Goal: Information Seeking & Learning: Compare options

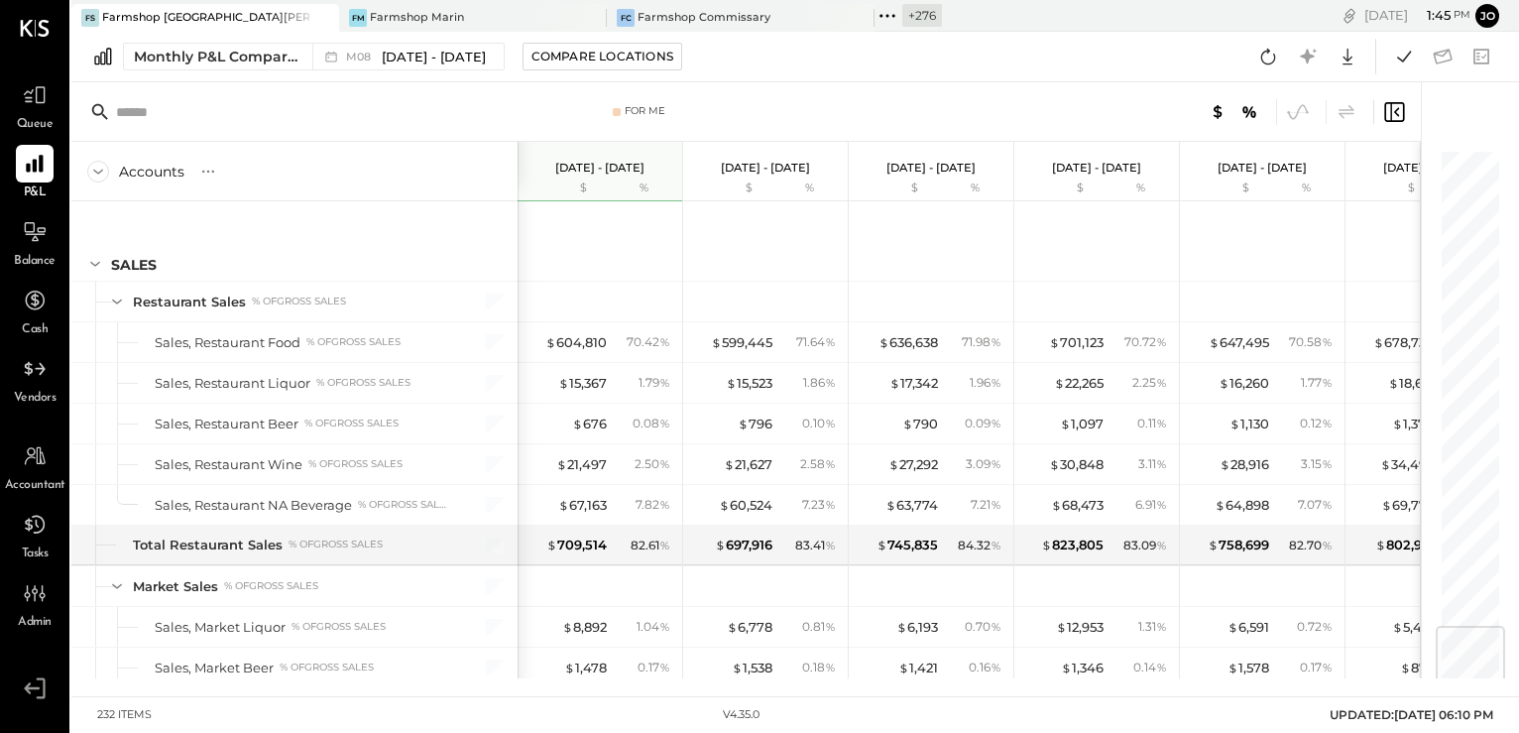
scroll to position [3973, 0]
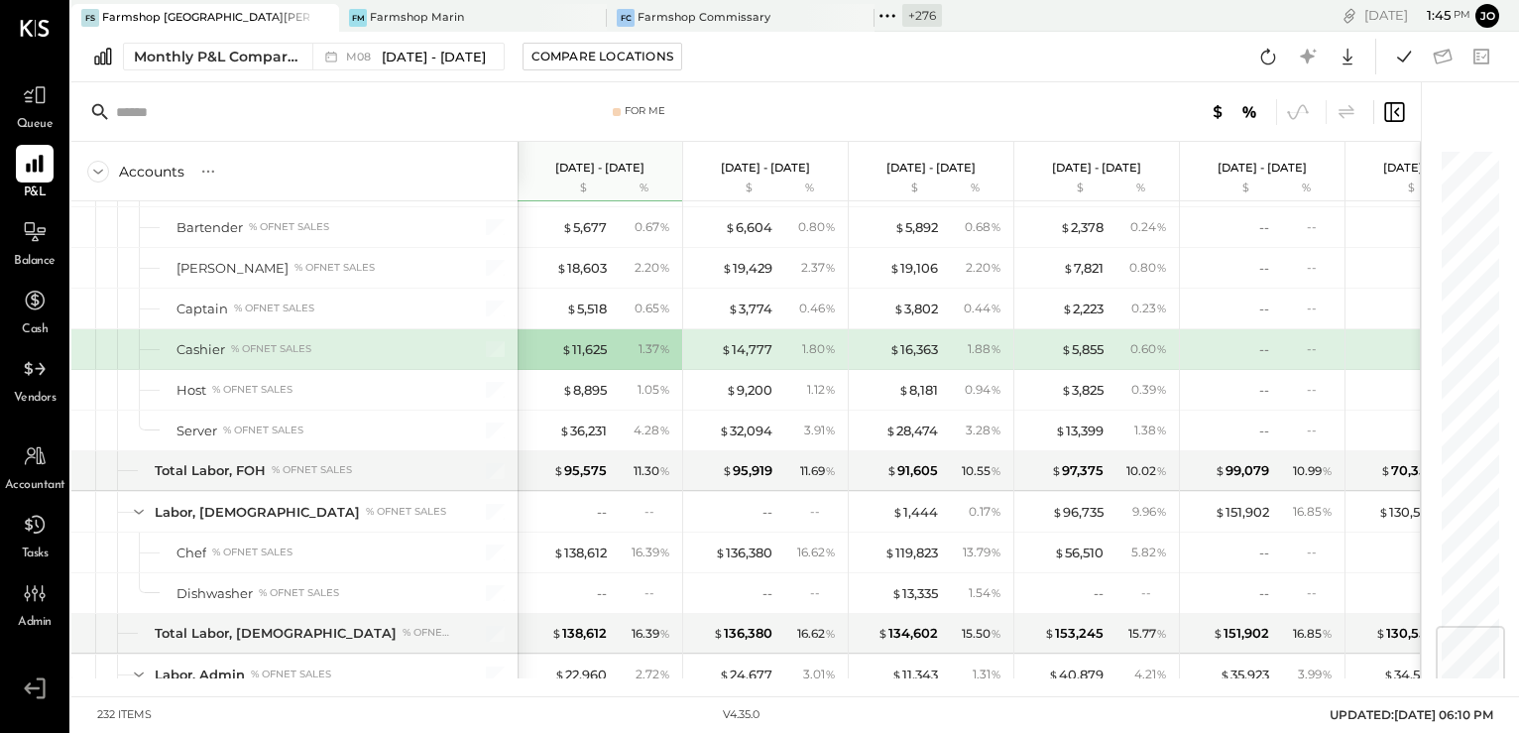
click at [163, 5] on div "FS Farmshop Santa Monica" at bounding box center [205, 18] width 268 height 28
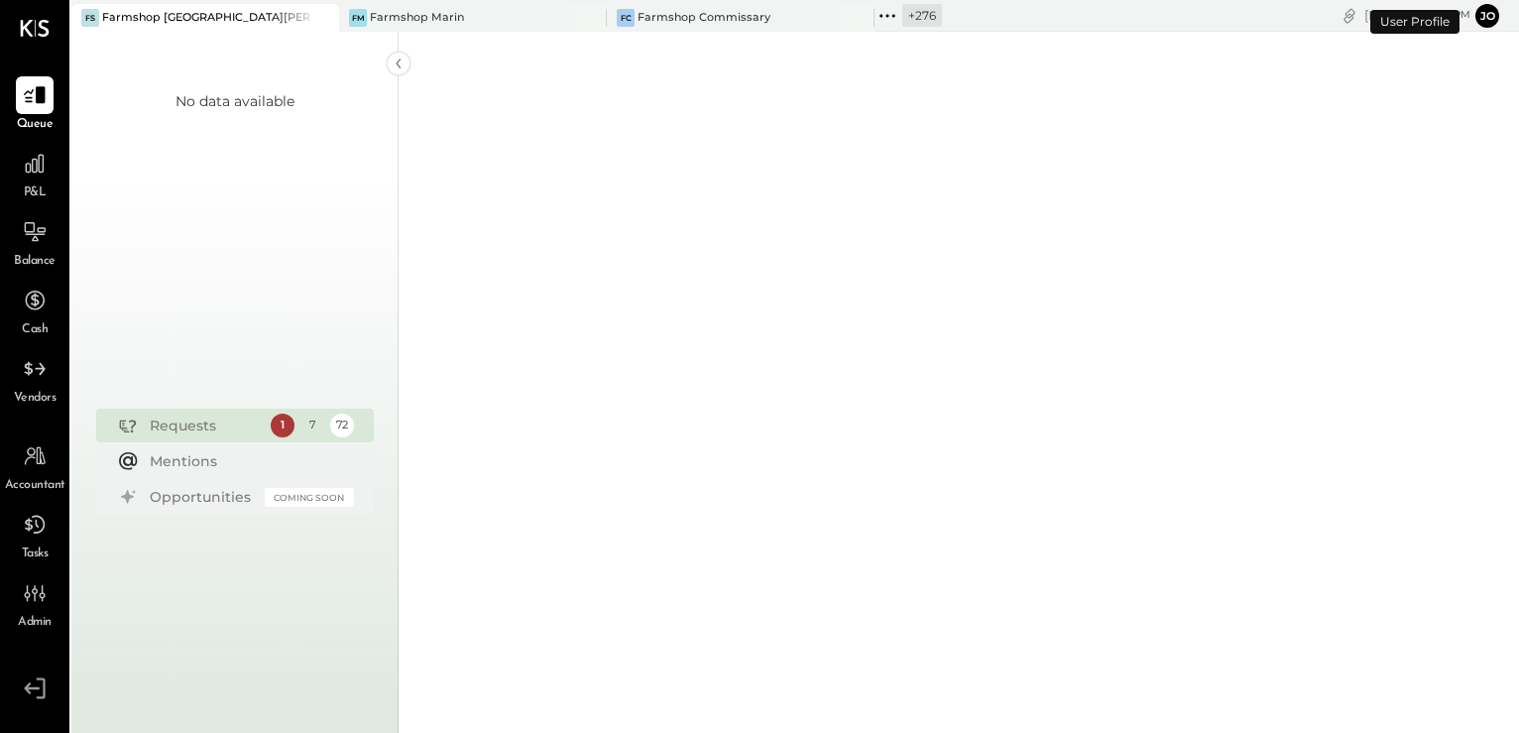
click at [319, 20] on icon at bounding box center [321, 18] width 25 height 24
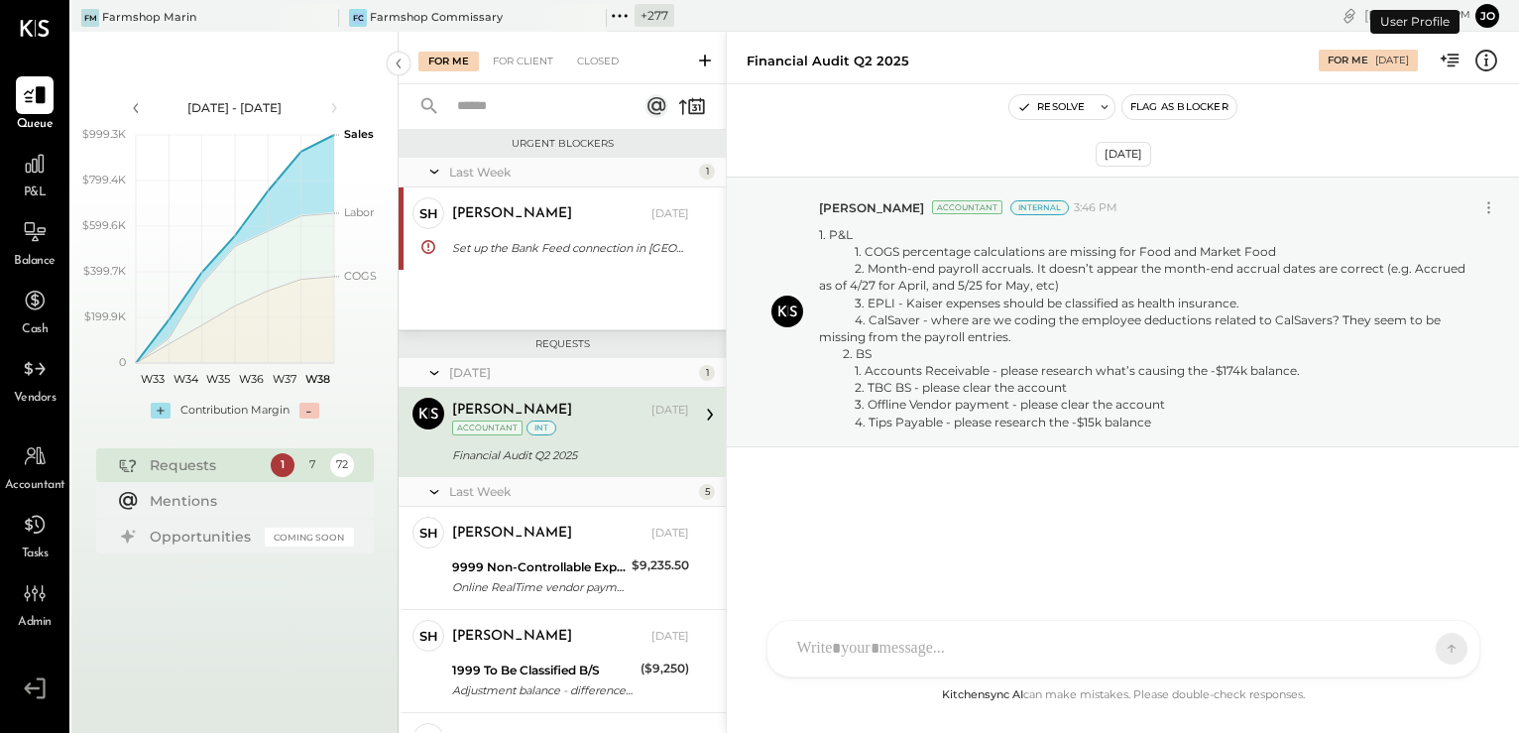
click at [319, 20] on icon at bounding box center [321, 18] width 25 height 24
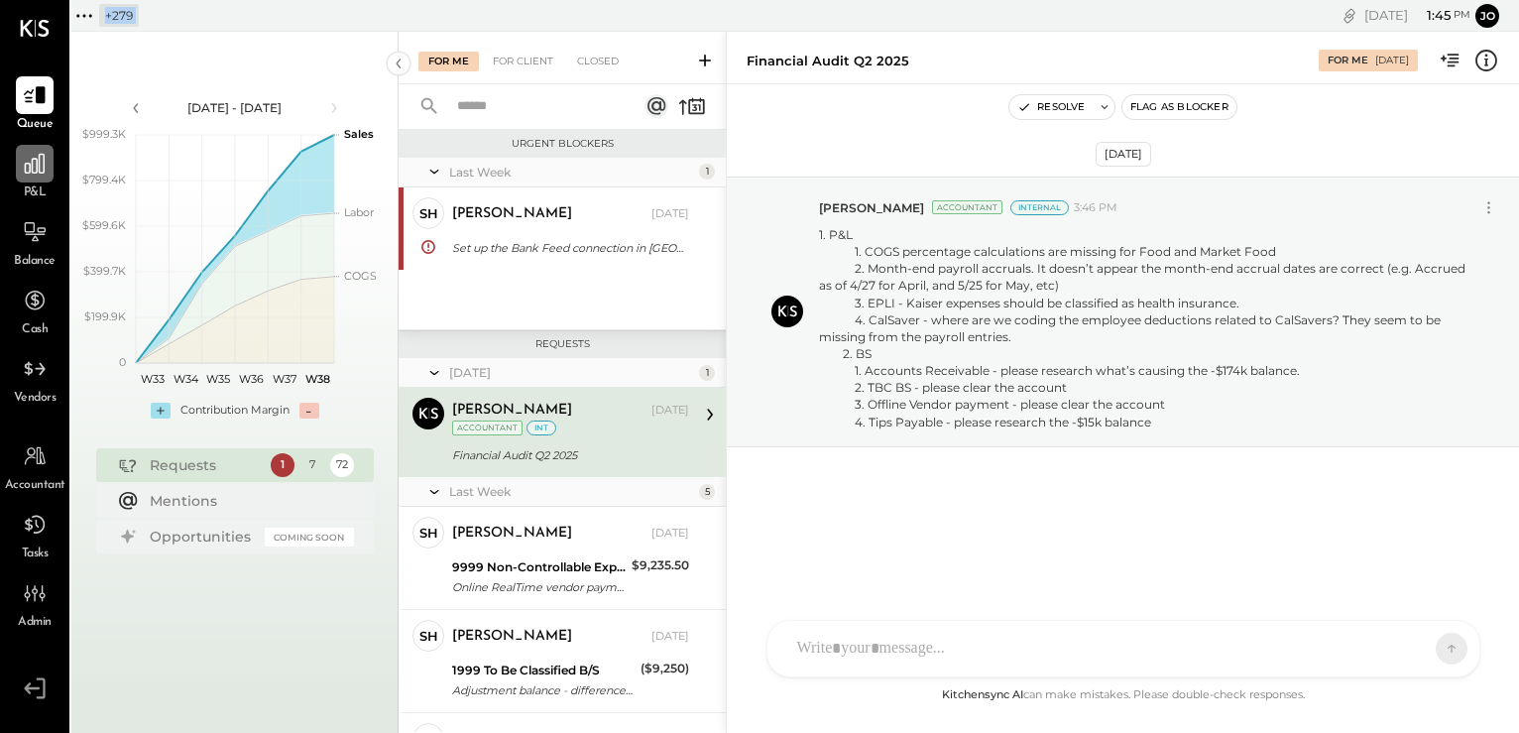
click at [36, 168] on icon at bounding box center [35, 164] width 26 height 26
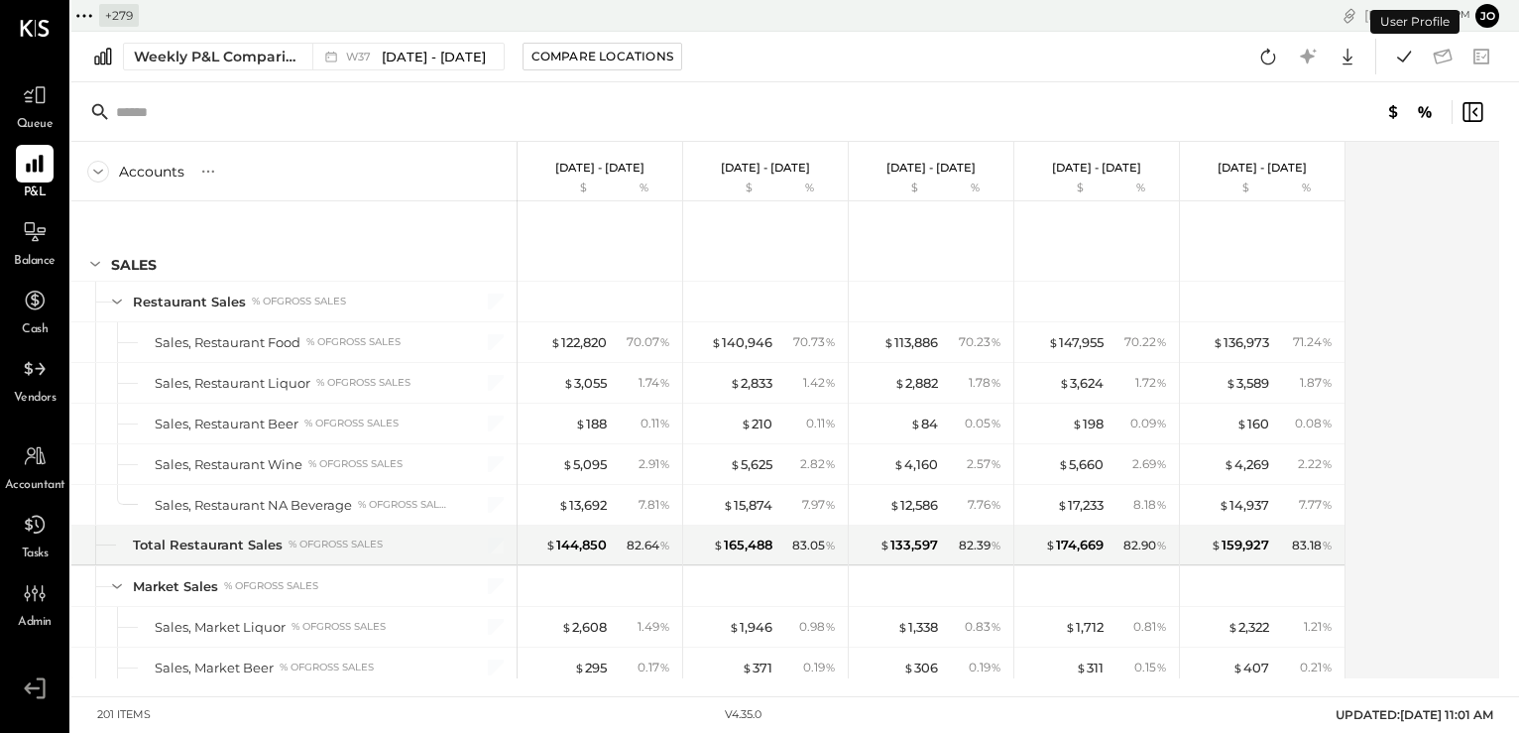
click at [94, 21] on icon at bounding box center [84, 16] width 26 height 26
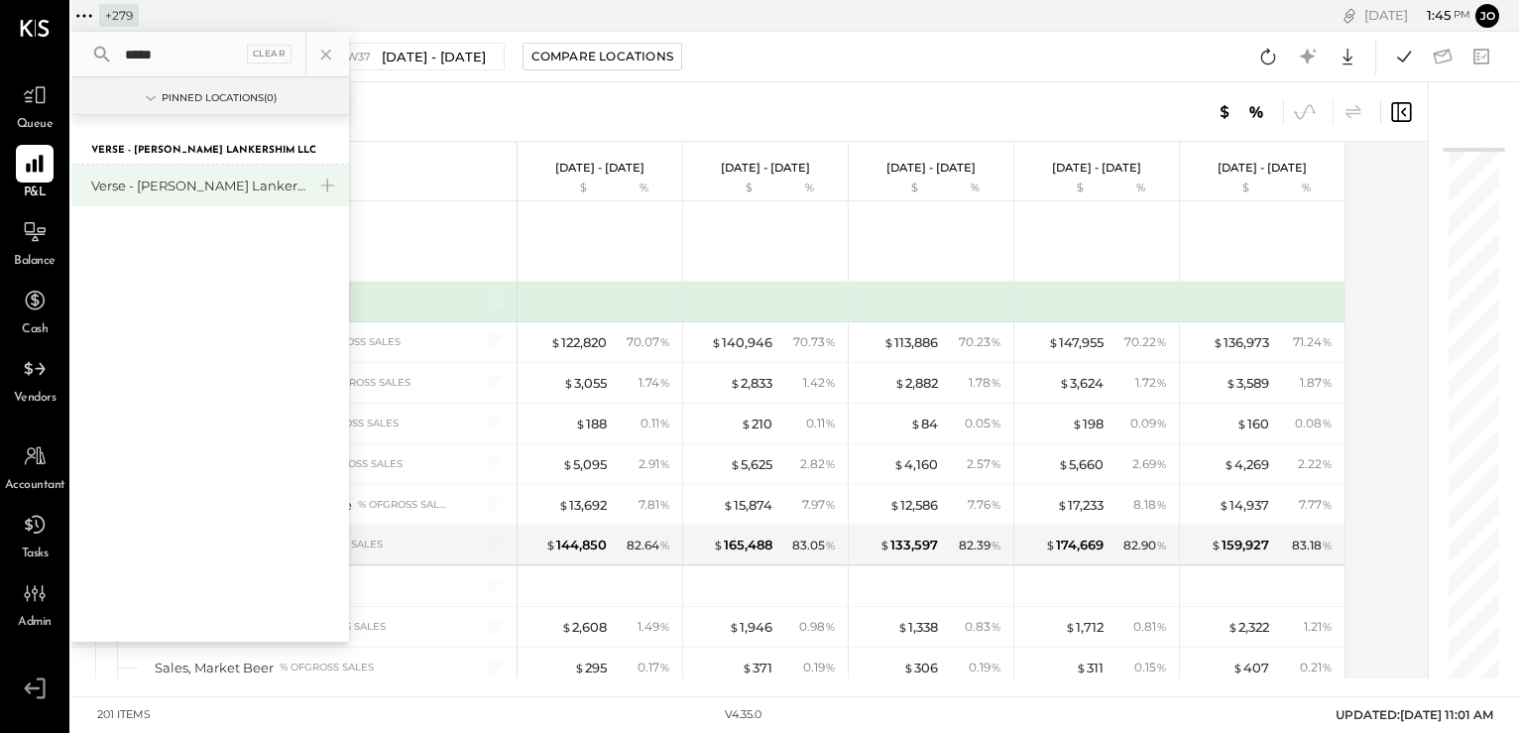
type input "*****"
click at [153, 186] on div "Verse - [PERSON_NAME] Lankershim LLC" at bounding box center [198, 186] width 214 height 19
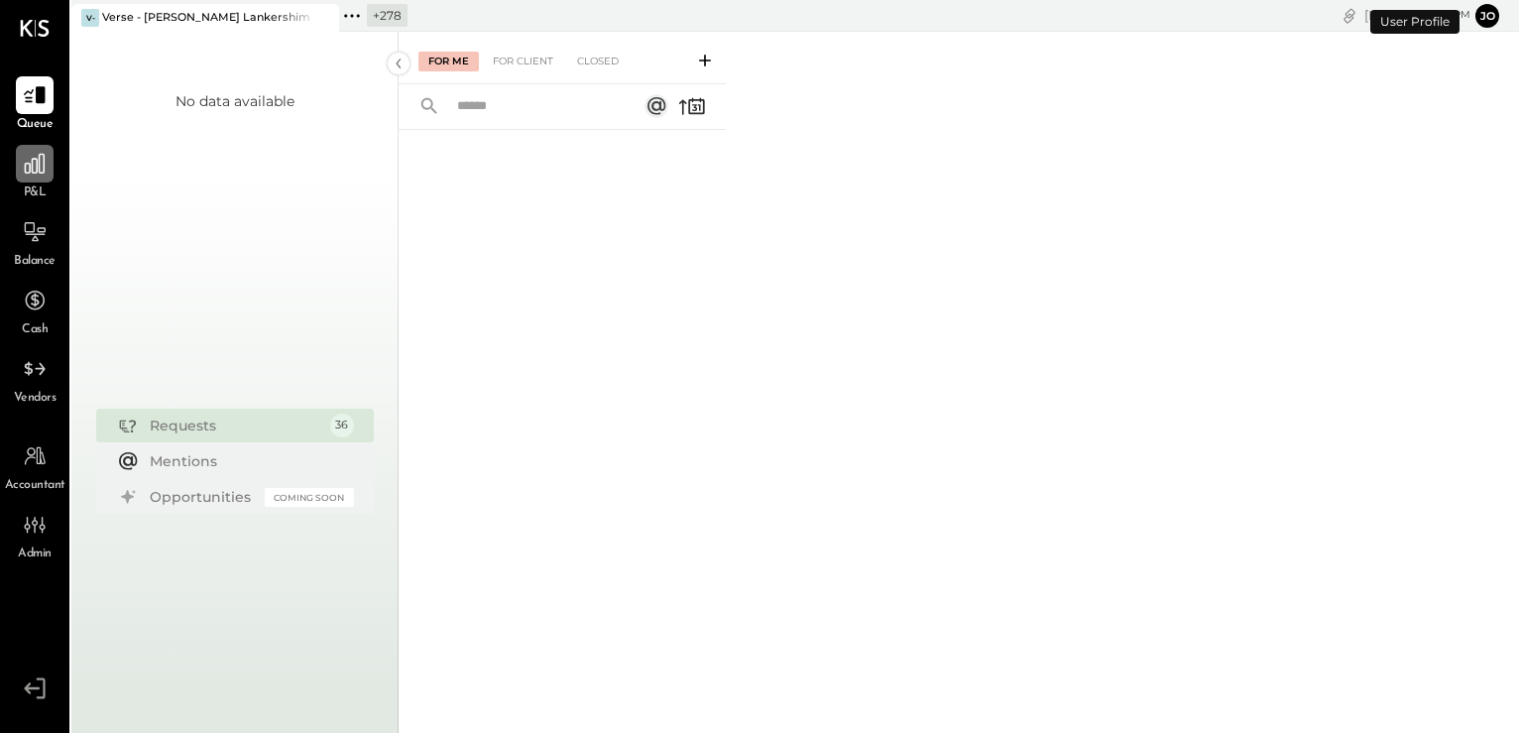
click at [38, 173] on icon at bounding box center [35, 164] width 26 height 26
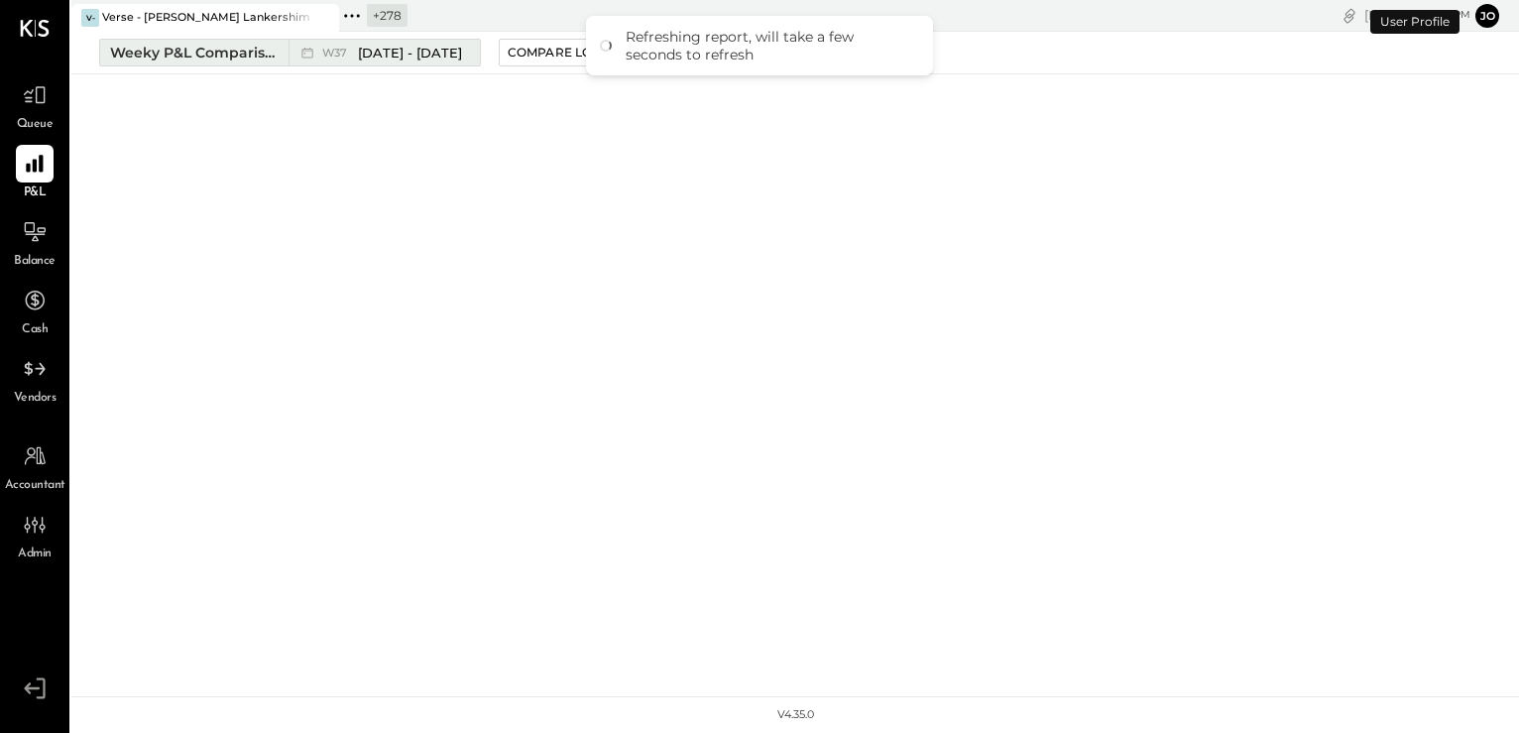
click at [238, 54] on div "Weeky P&L Comparison" at bounding box center [193, 53] width 167 height 20
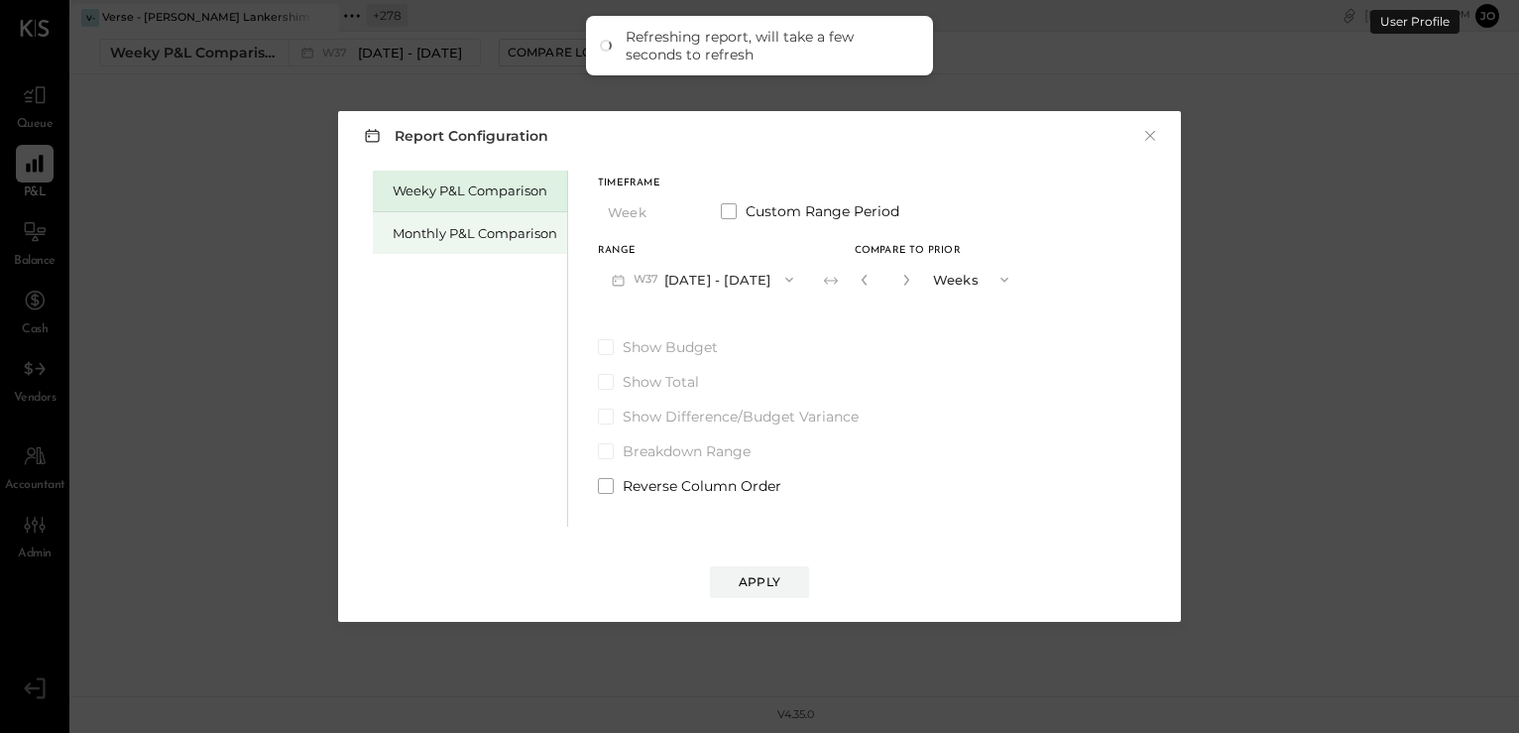
click at [532, 243] on div "Monthly P&L Comparison" at bounding box center [470, 233] width 194 height 42
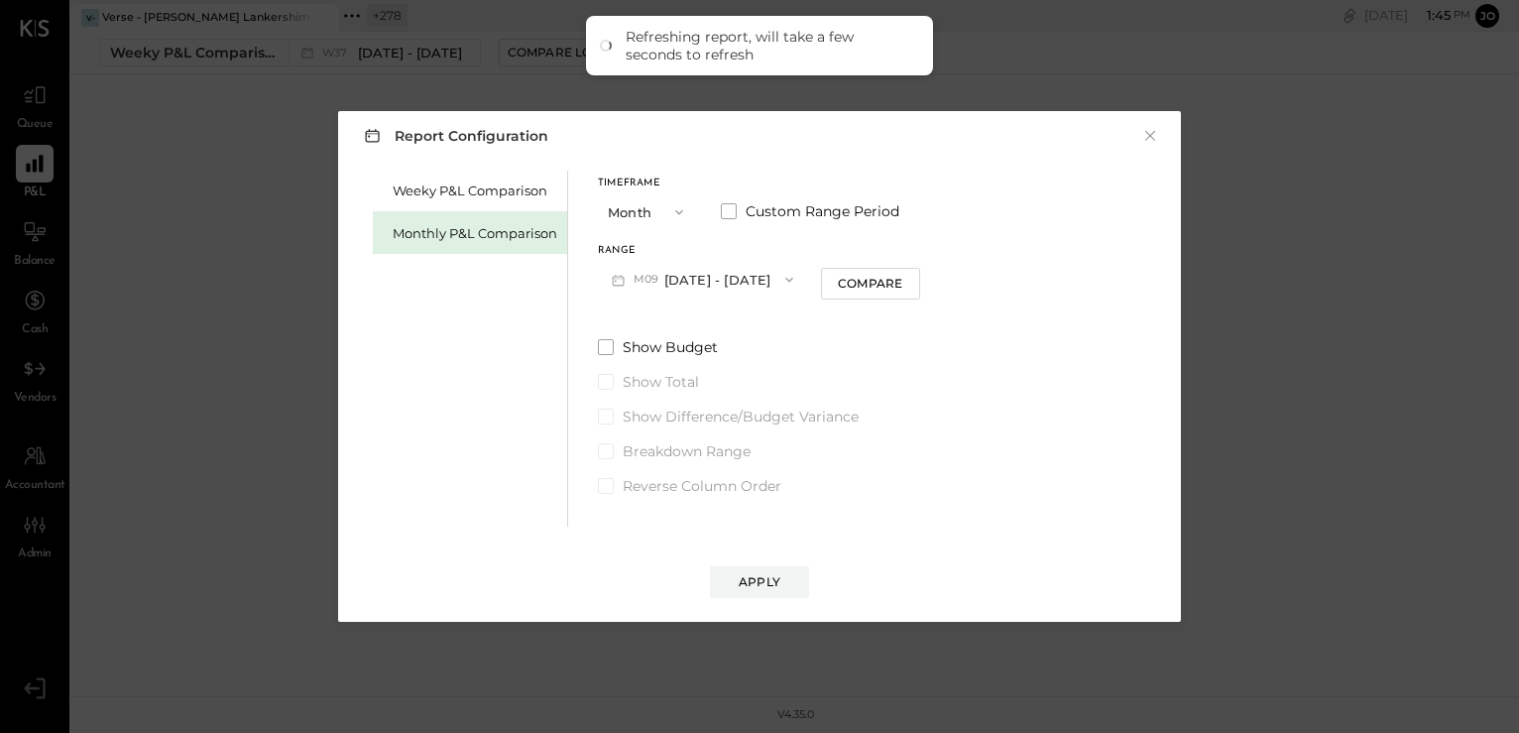
click at [695, 272] on button "M09 Sep 1 - 30, 2025" at bounding box center [702, 279] width 209 height 37
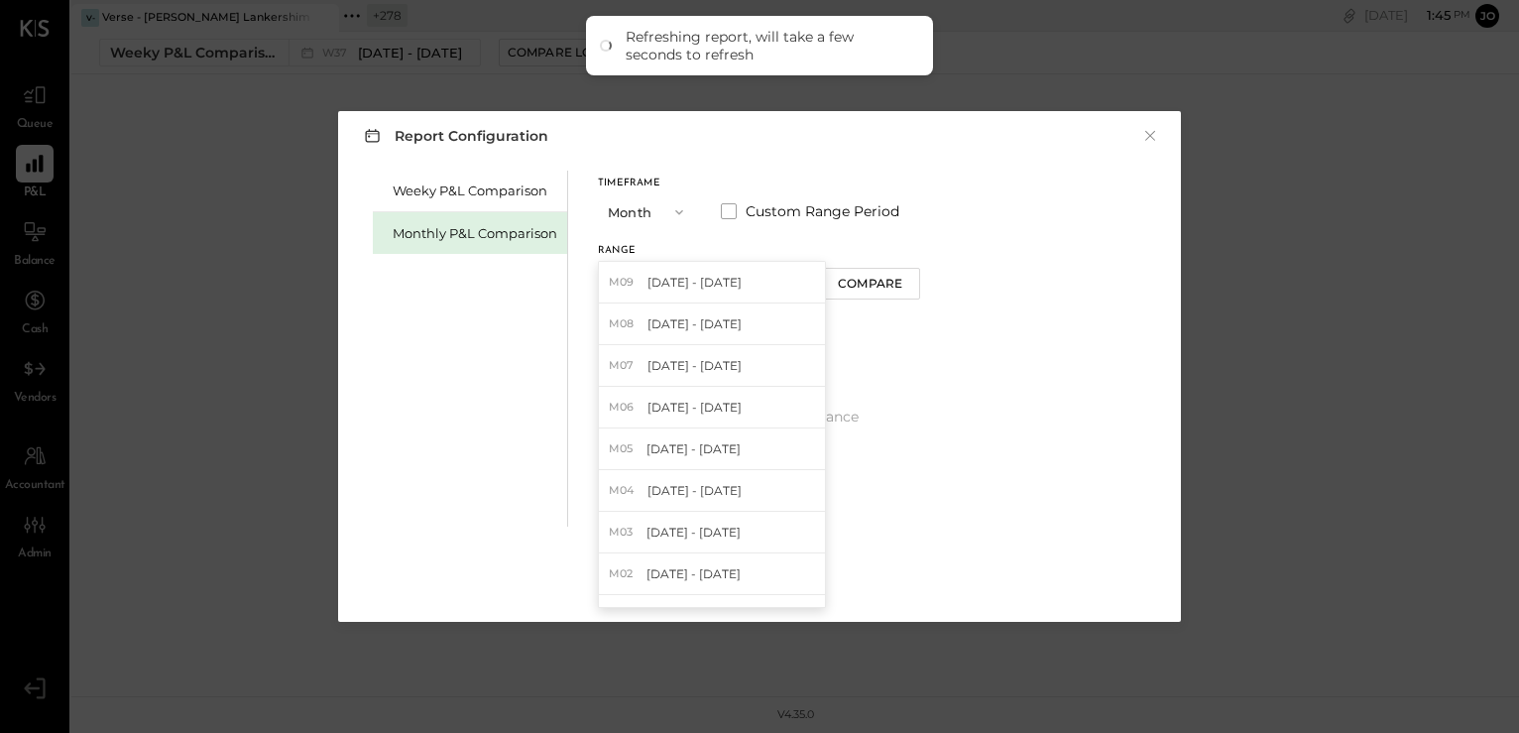
click at [671, 200] on button "Month" at bounding box center [647, 211] width 99 height 37
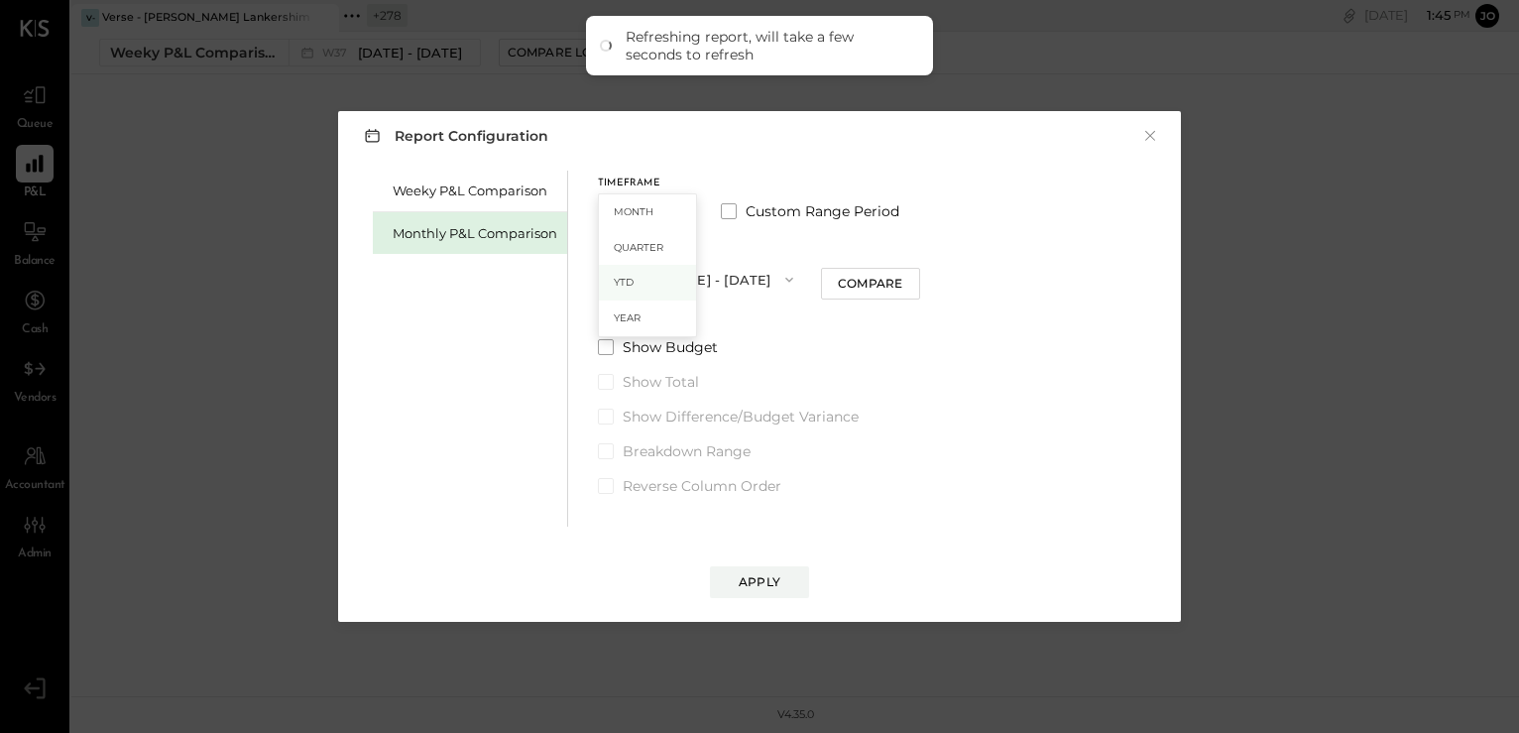
click at [659, 280] on div "YTD" at bounding box center [647, 283] width 97 height 36
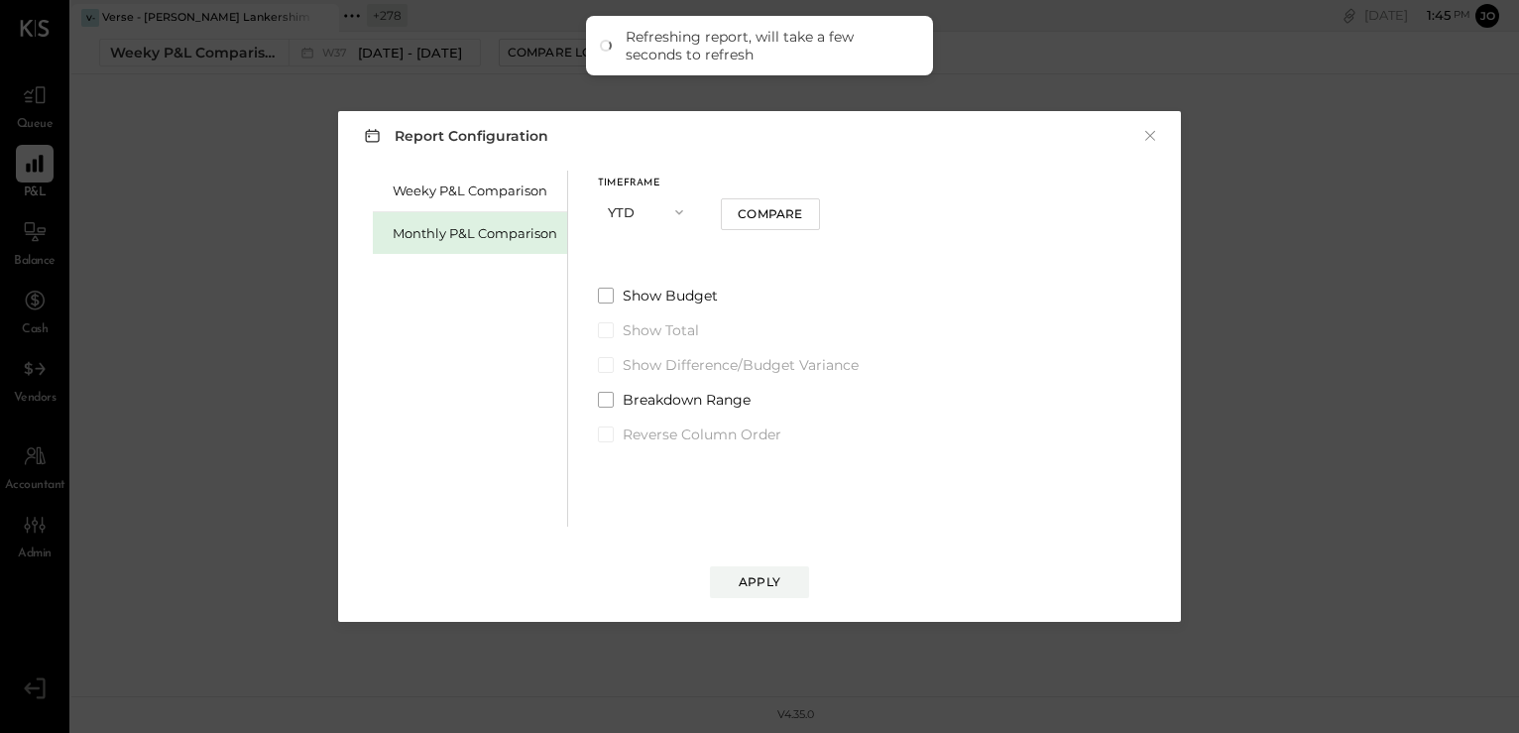
click at [661, 221] on button "YTD" at bounding box center [647, 211] width 99 height 37
click at [661, 304] on div "Year" at bounding box center [647, 318] width 97 height 36
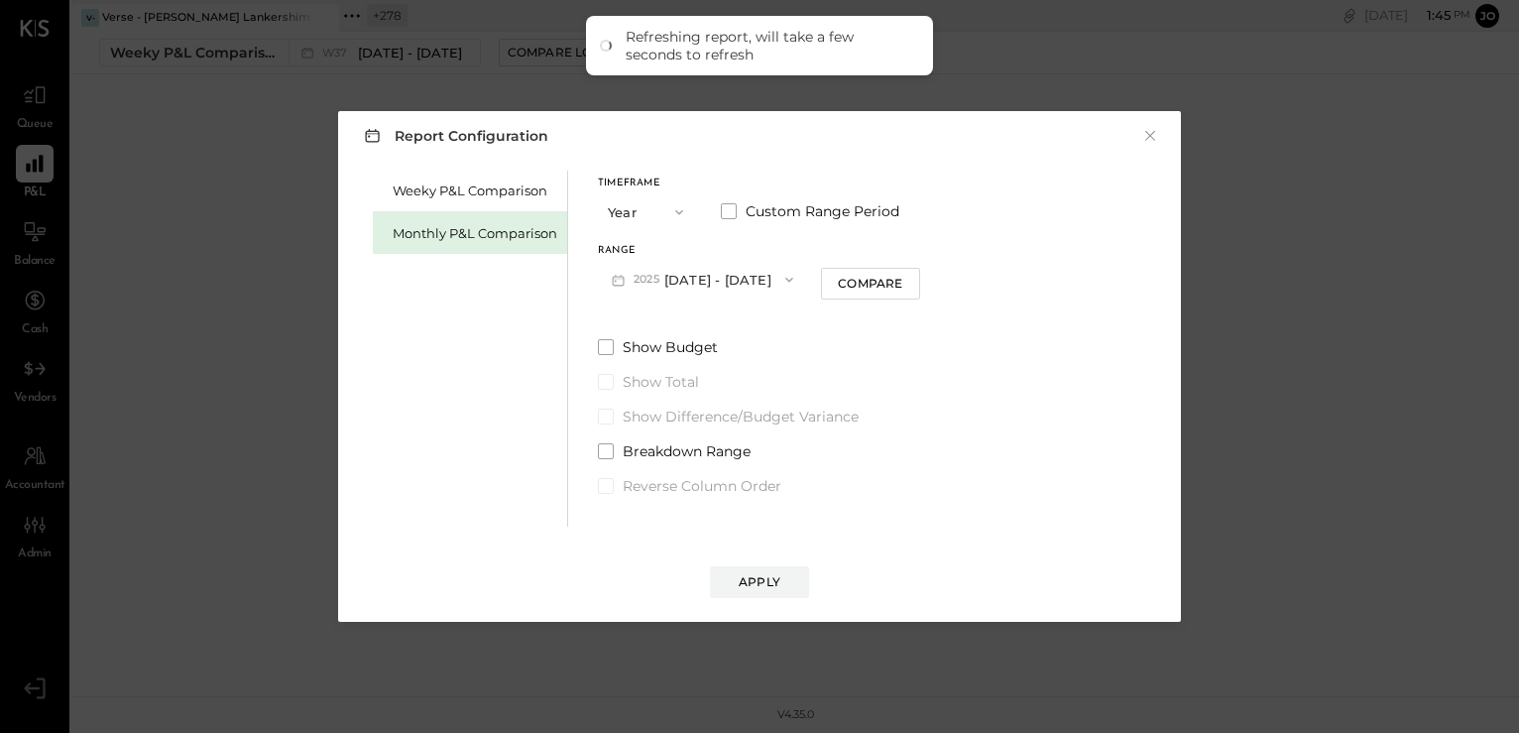
click at [666, 264] on button "2025 Jan 1 - Dec 31, 2025" at bounding box center [702, 279] width 209 height 37
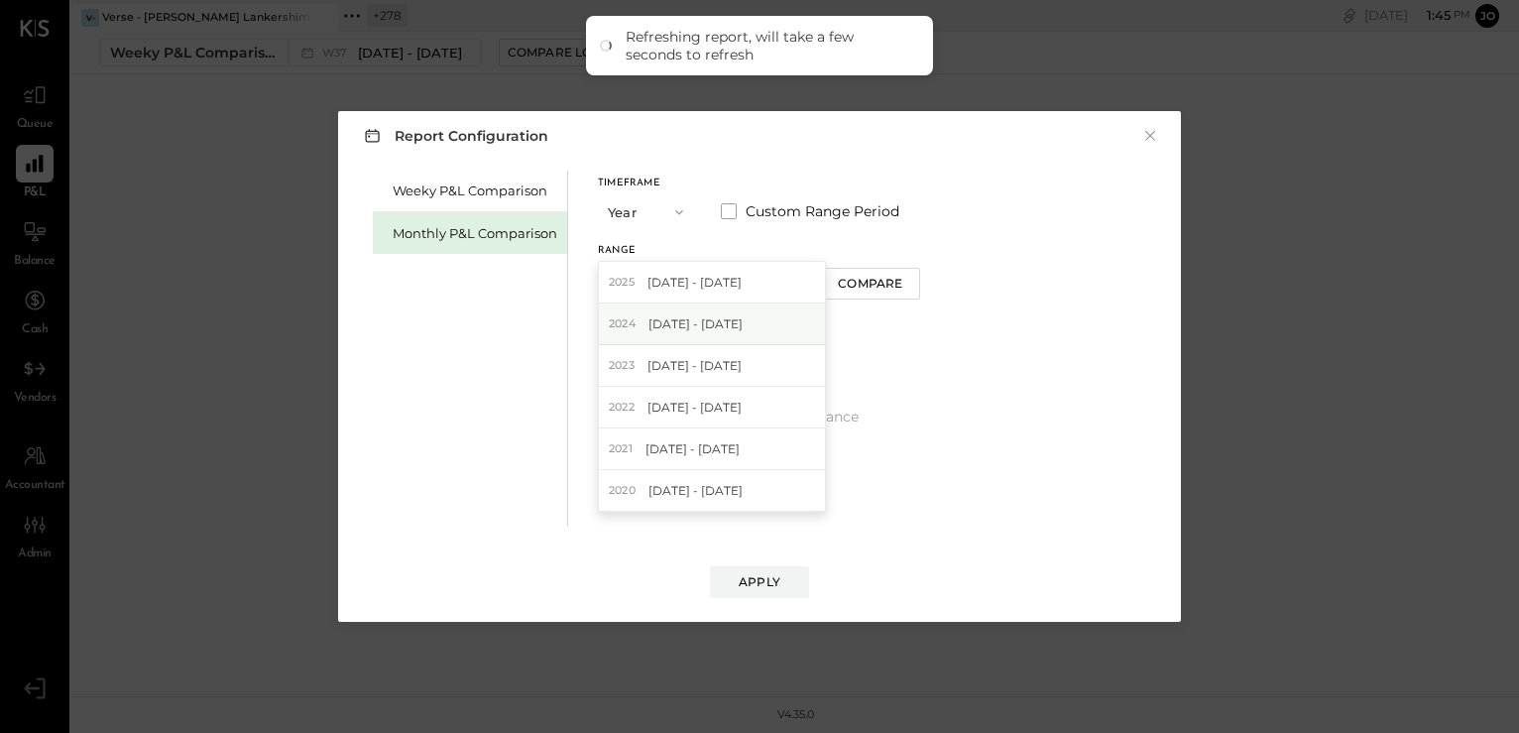
click at [676, 323] on span "[DATE] - [DATE]" at bounding box center [696, 323] width 94 height 17
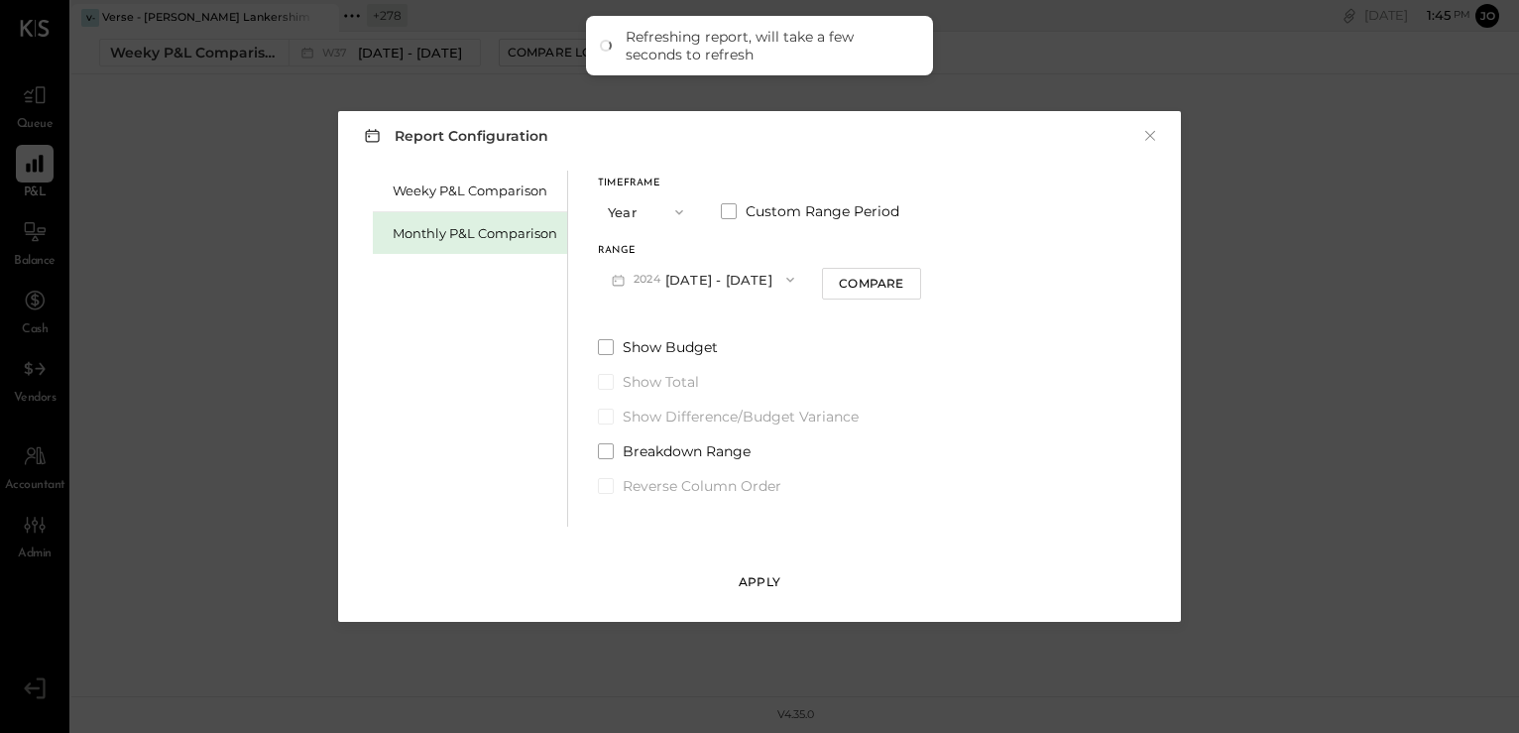
click at [755, 581] on div "Apply" at bounding box center [760, 581] width 42 height 17
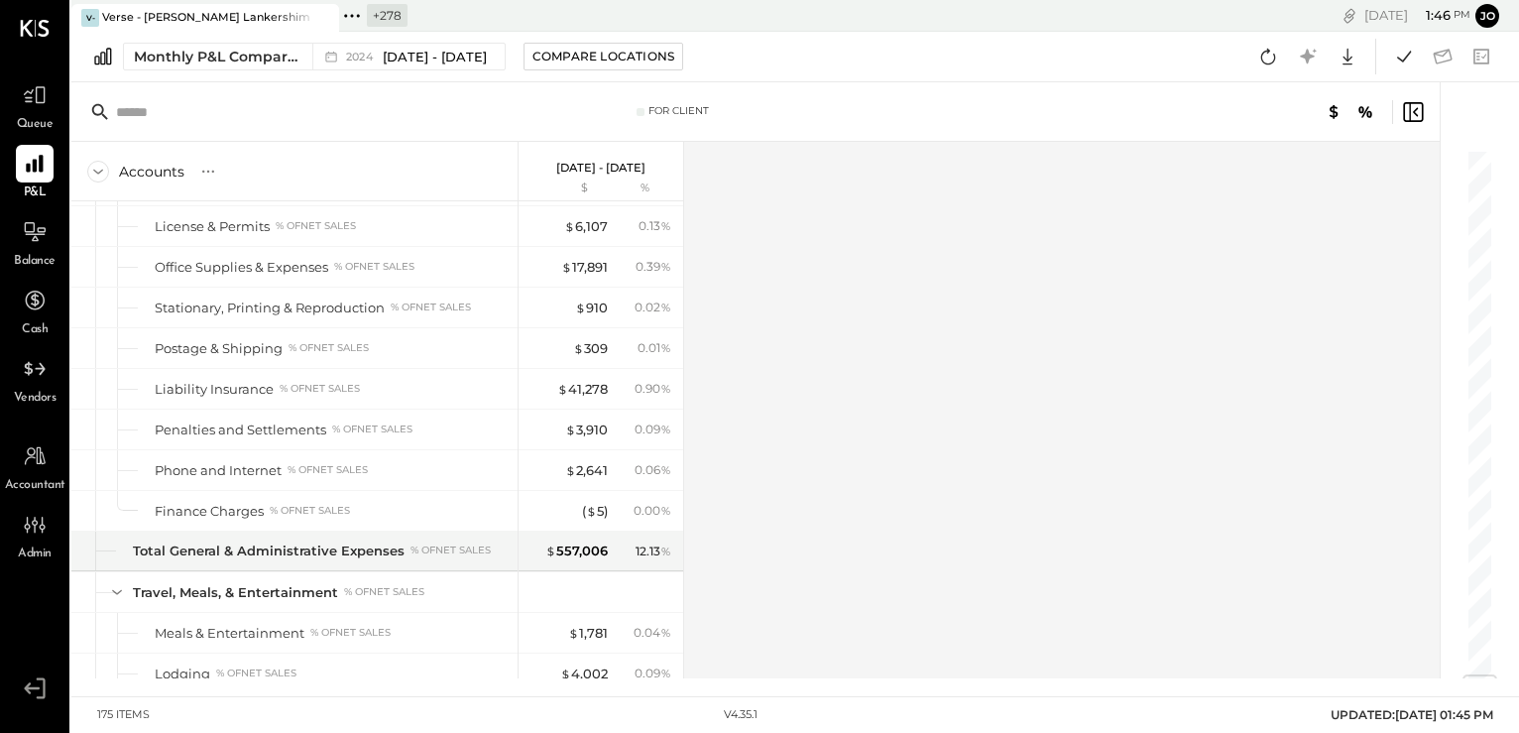
scroll to position [4783, 0]
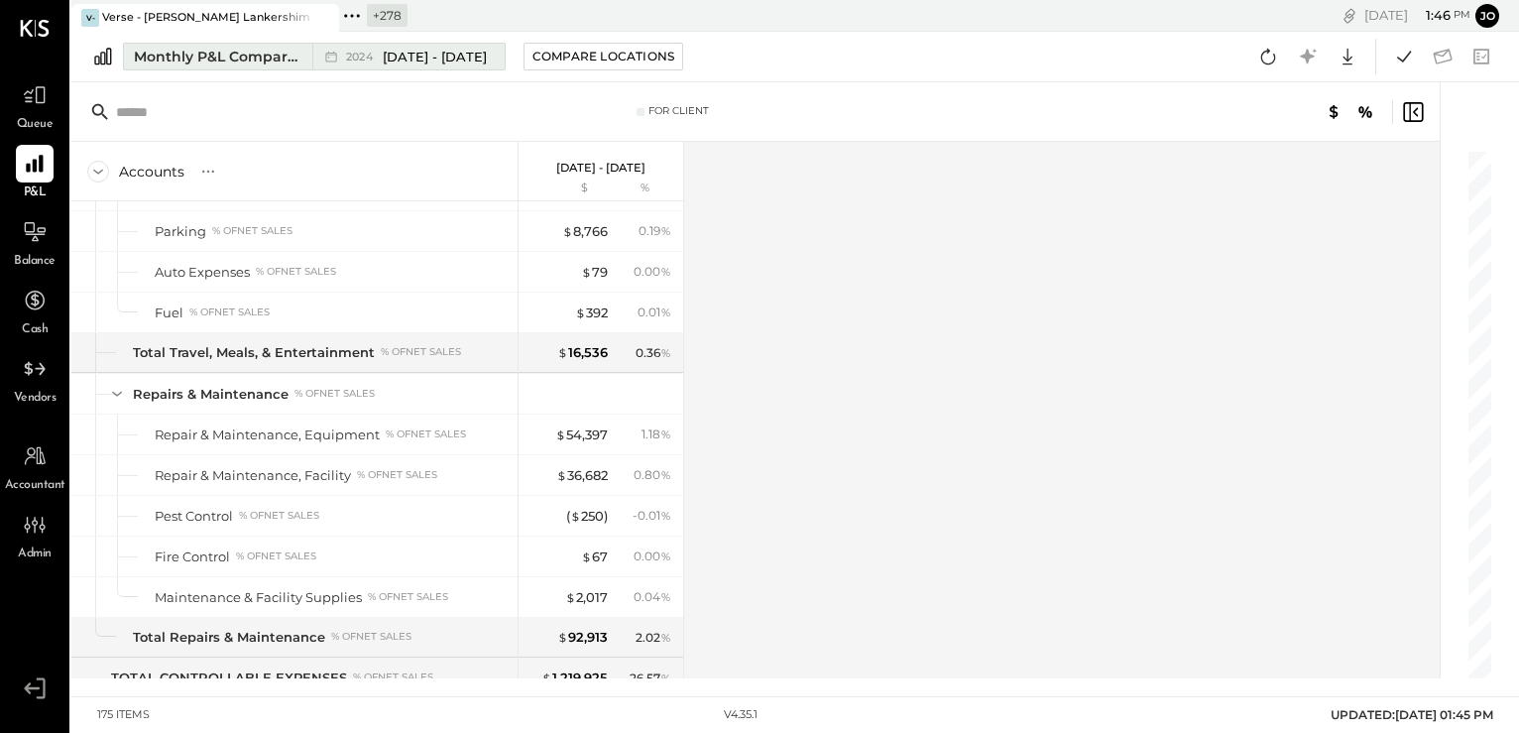
click at [487, 52] on span "[DATE] - [DATE]" at bounding box center [435, 57] width 104 height 19
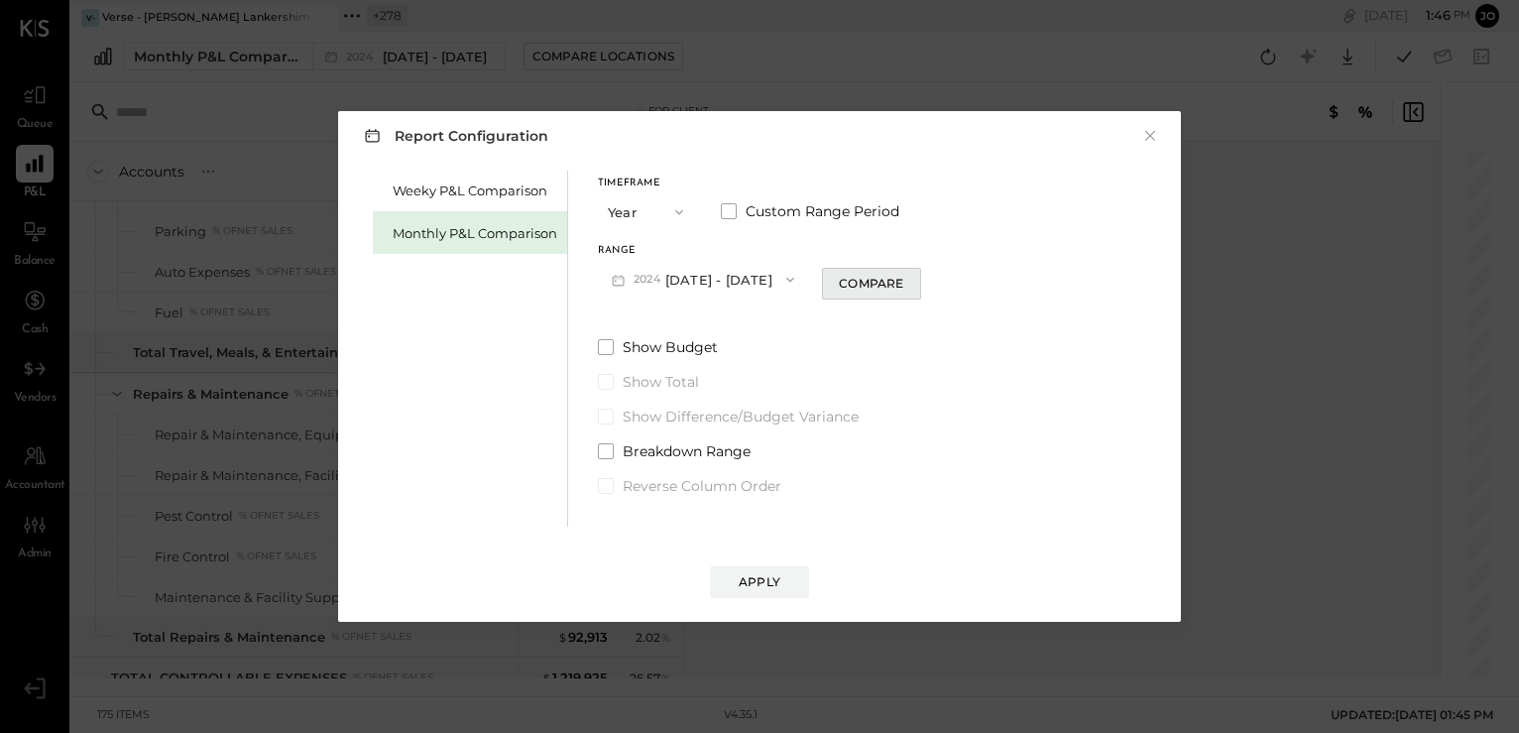
click at [867, 275] on div "Compare" at bounding box center [871, 283] width 64 height 17
click at [770, 579] on div "Apply" at bounding box center [760, 581] width 42 height 17
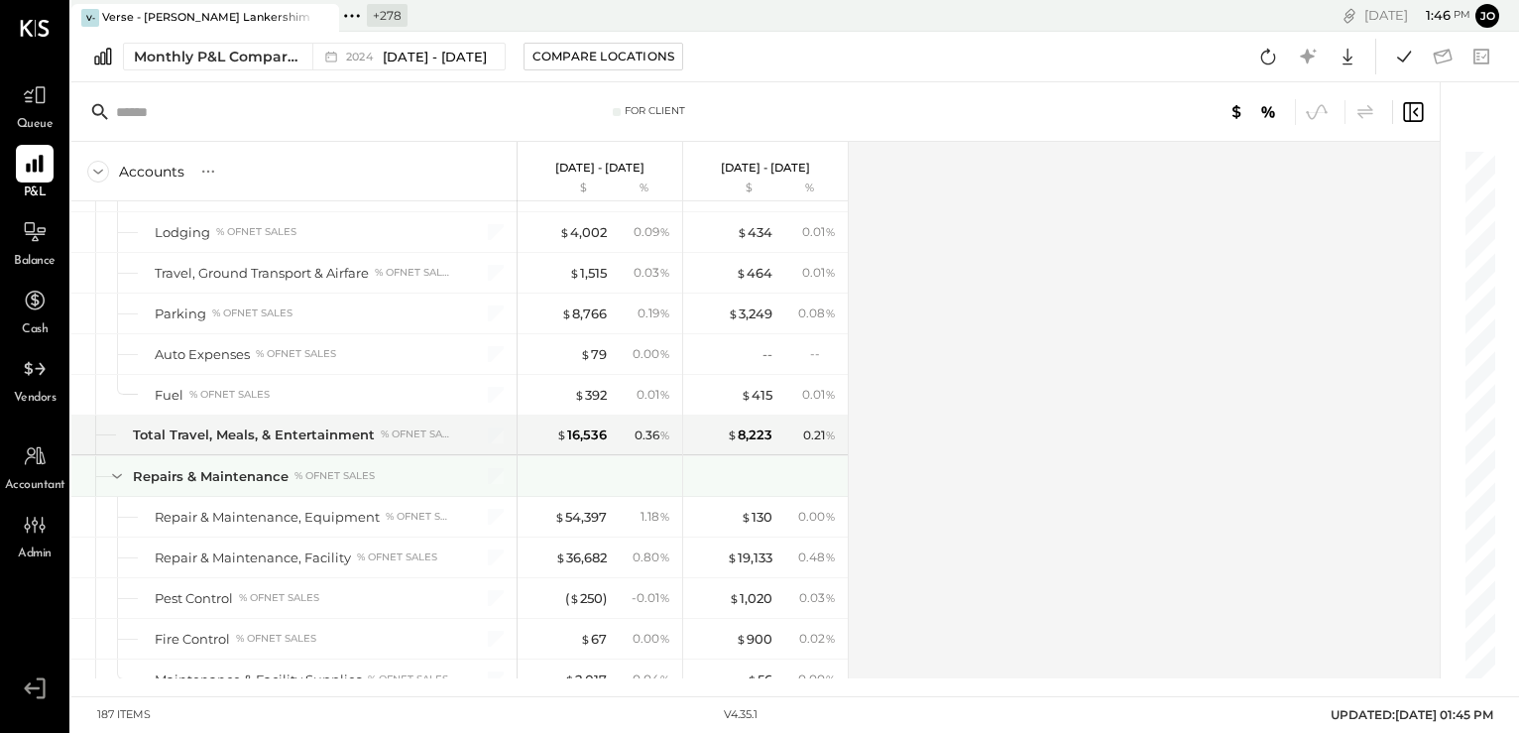
scroll to position [5159, 0]
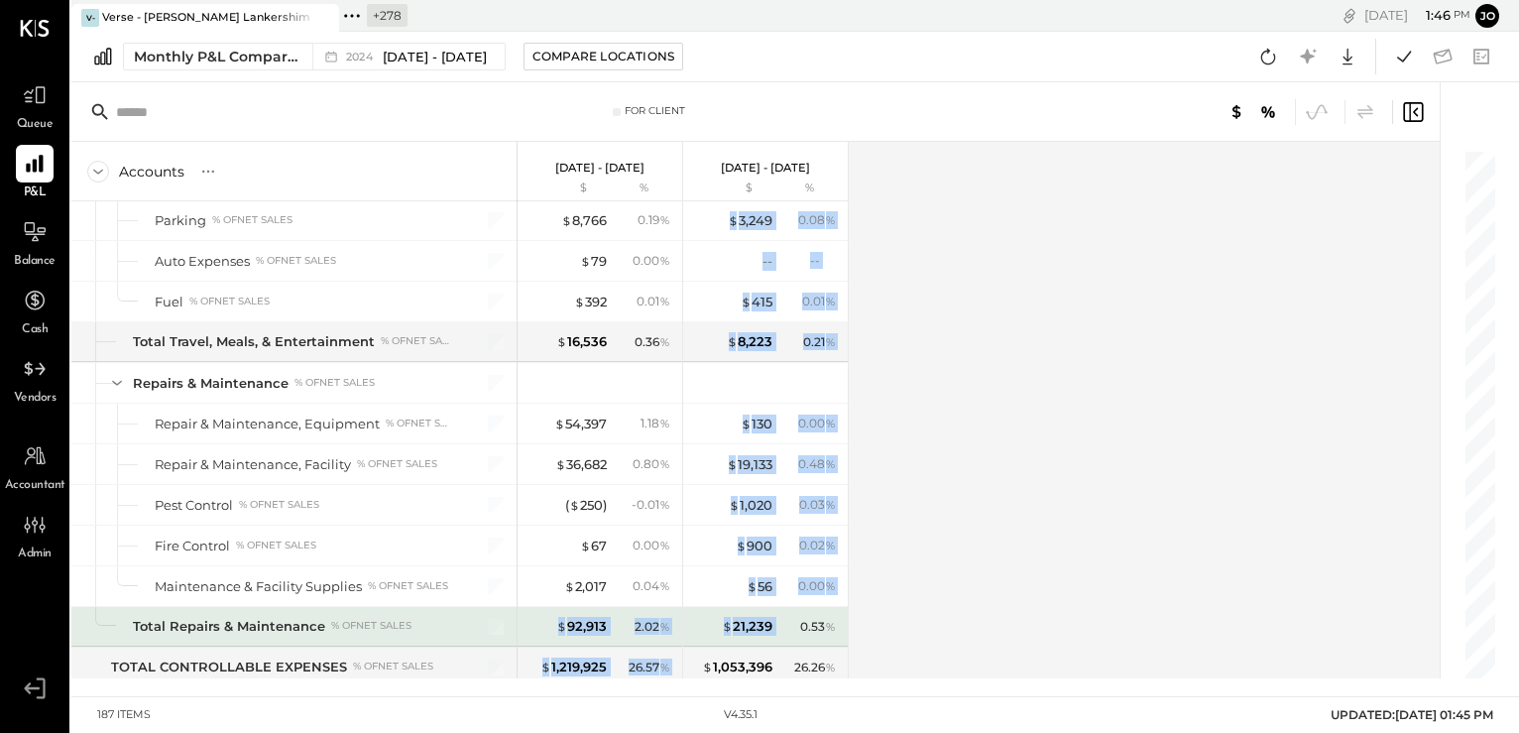
drag, startPoint x: 549, startPoint y: 585, endPoint x: 777, endPoint y: 584, distance: 228.1
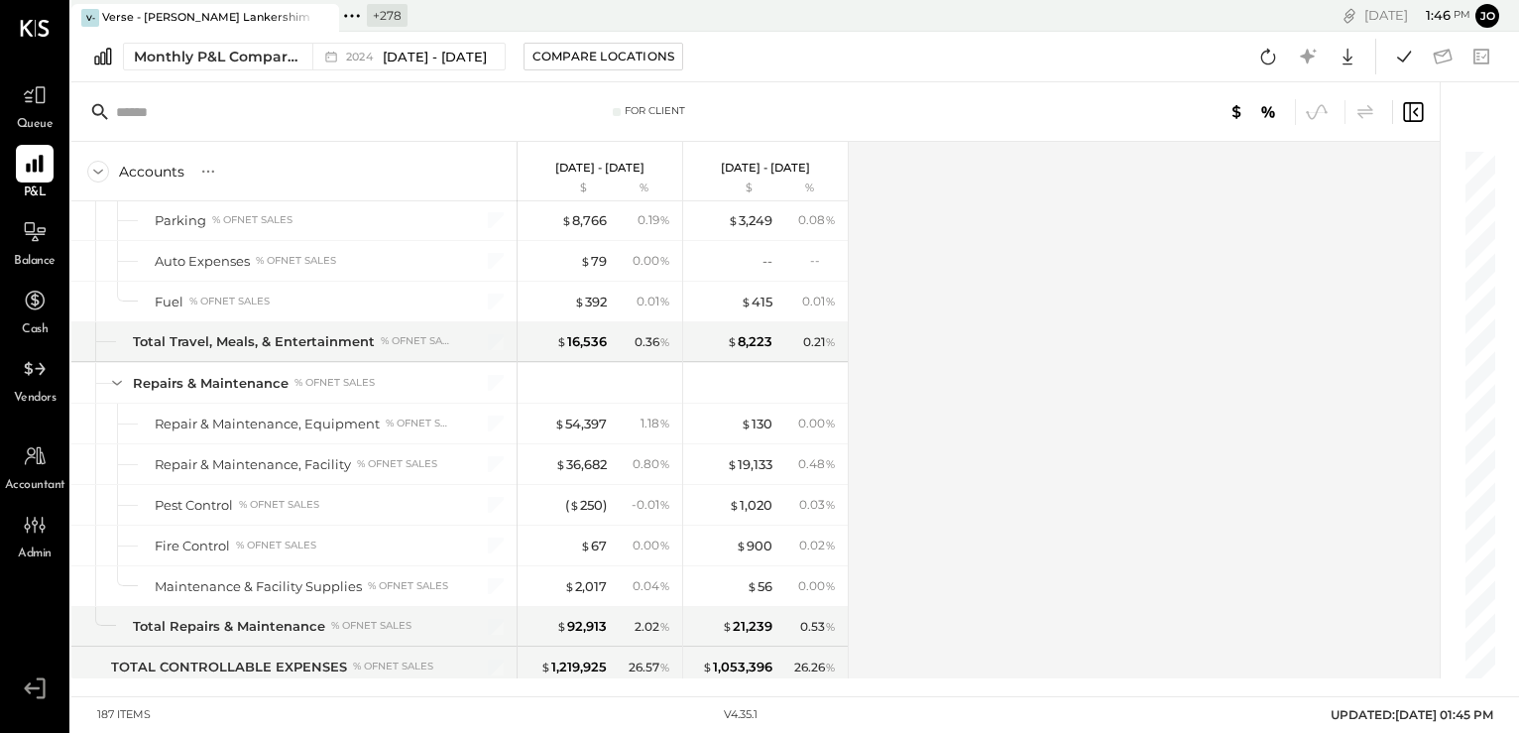
click at [907, 568] on div "Accounts S % GL [DATE] - [DATE] $ % [DATE] - [DATE] $ % SALES Sales, Food % of …" at bounding box center [756, 410] width 1371 height 536
click at [472, 62] on span "[DATE] - [DATE]" at bounding box center [435, 57] width 104 height 19
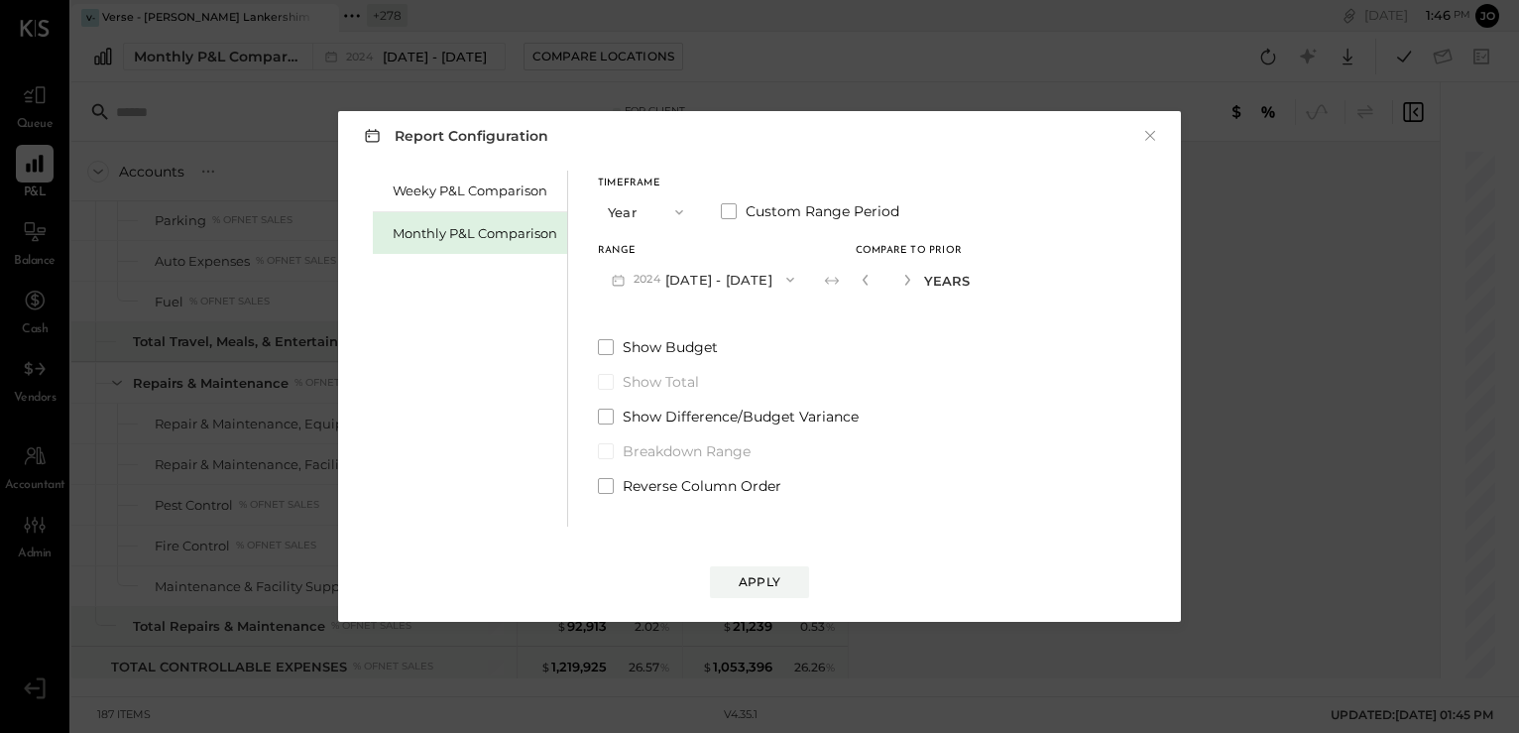
click at [745, 285] on button "[DATE] - [DATE]" at bounding box center [703, 279] width 210 height 37
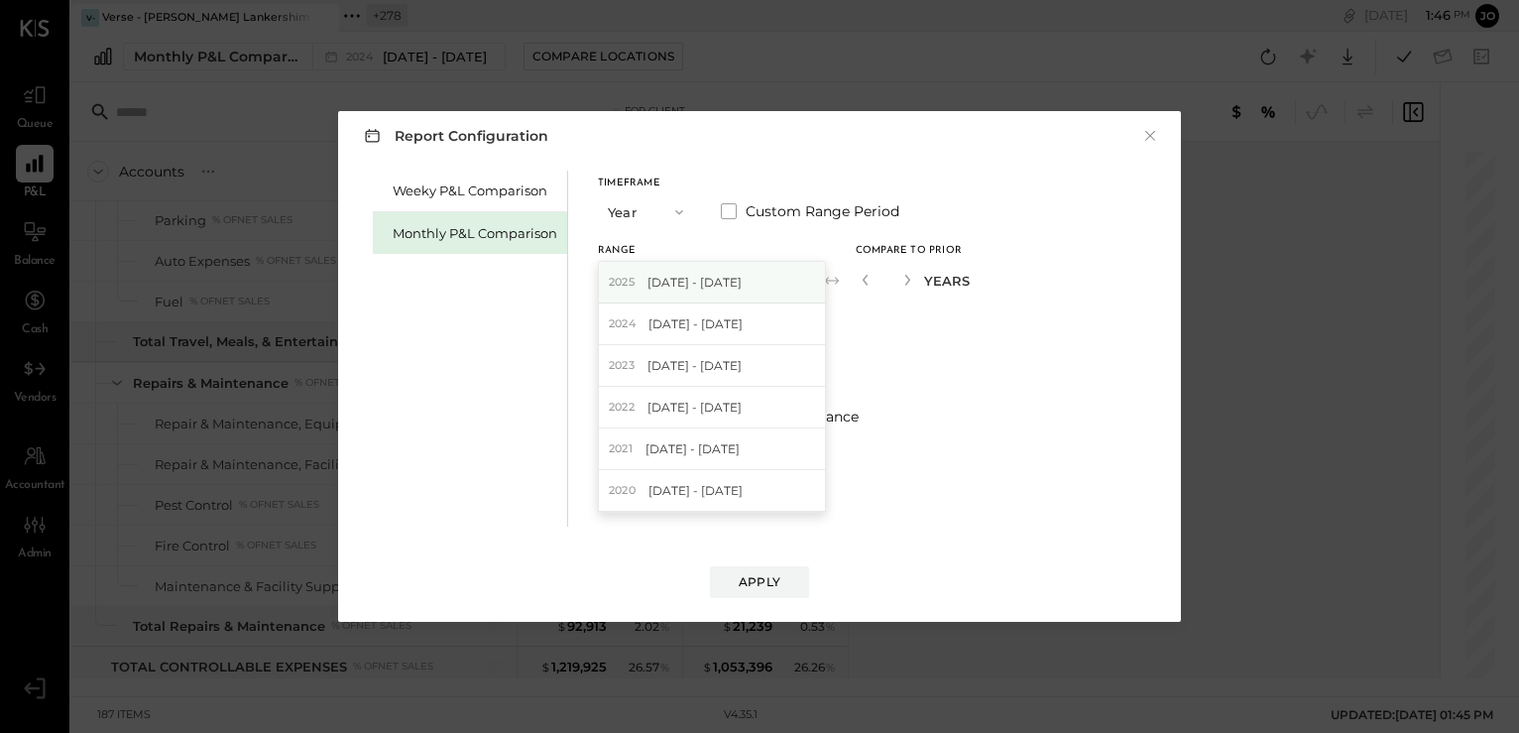
click at [733, 282] on span "[DATE] - [DATE]" at bounding box center [695, 282] width 94 height 17
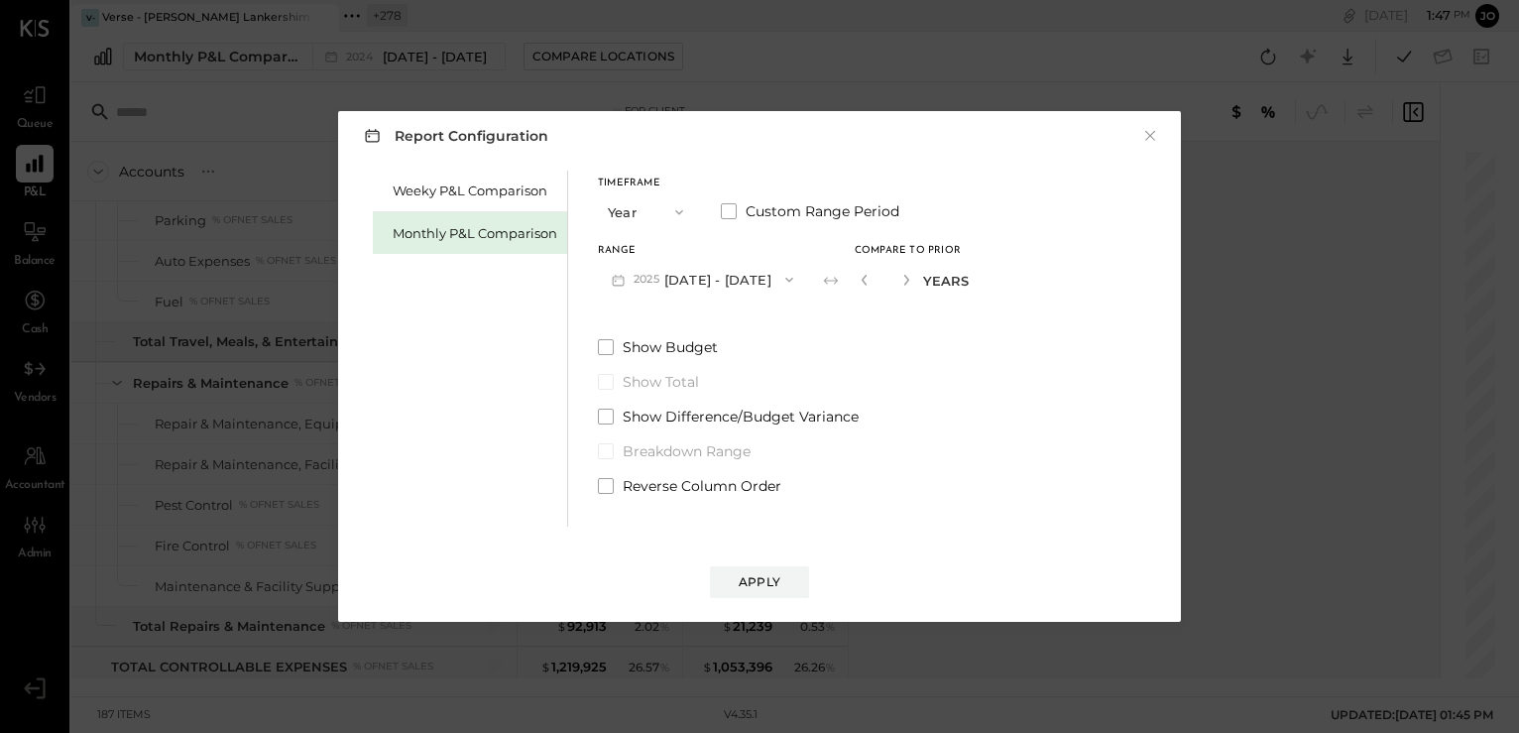
click at [916, 288] on div "*" at bounding box center [885, 279] width 61 height 37
click at [909, 281] on icon "button" at bounding box center [906, 280] width 5 height 11
type input "*"
click at [760, 584] on div "Apply" at bounding box center [760, 581] width 42 height 17
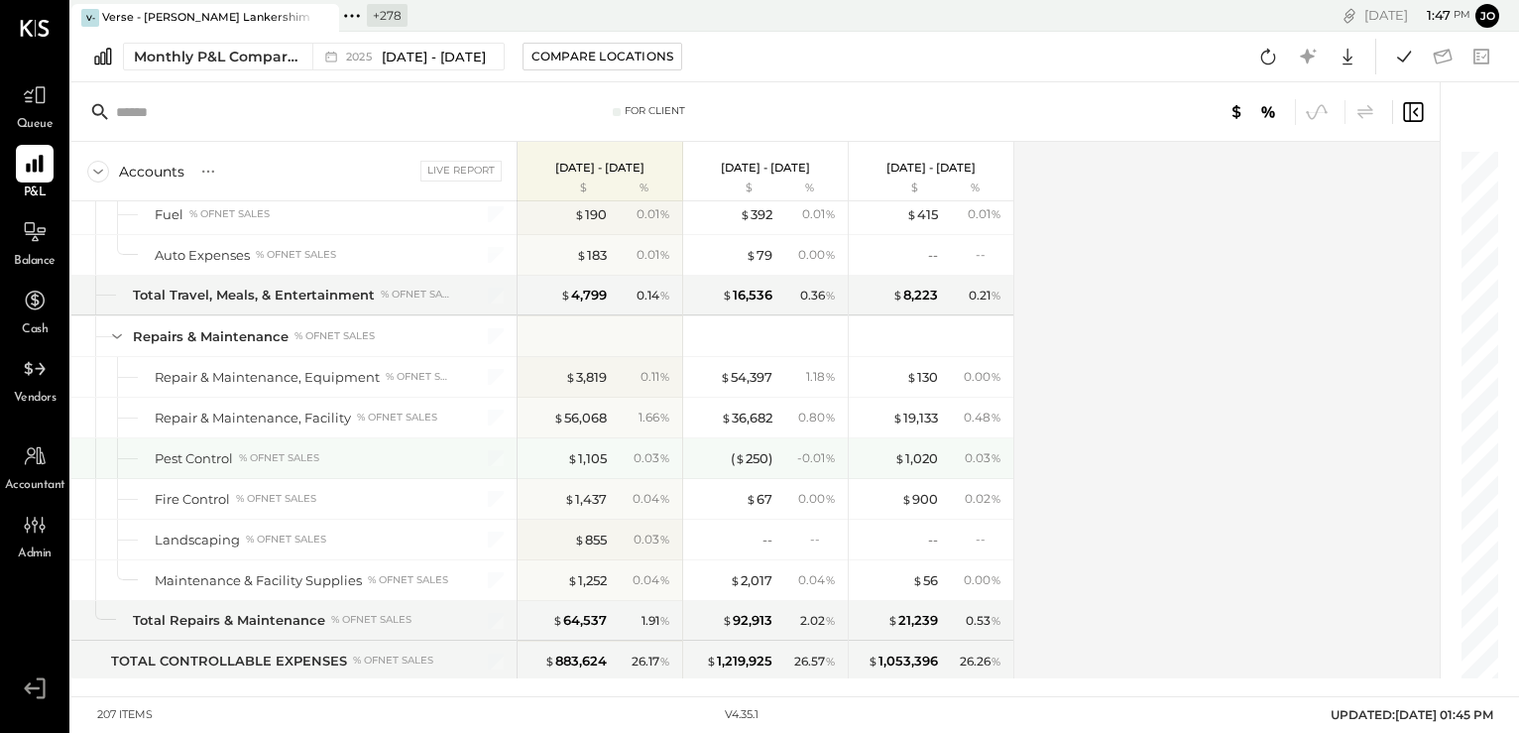
scroll to position [5945, 0]
